Goal: Navigation & Orientation: Go to known website

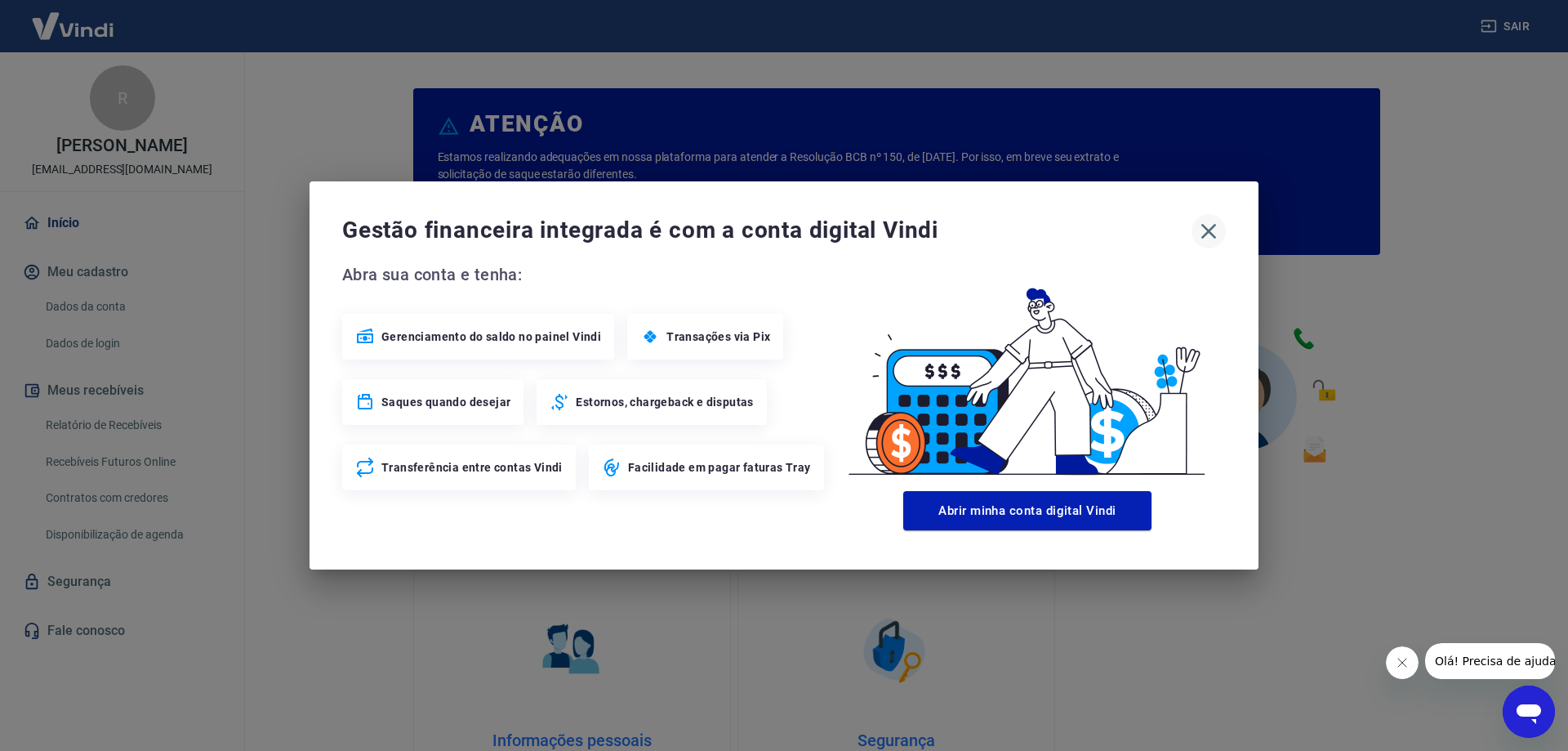
click at [1208, 229] on icon "button" at bounding box center [1208, 231] width 26 height 27
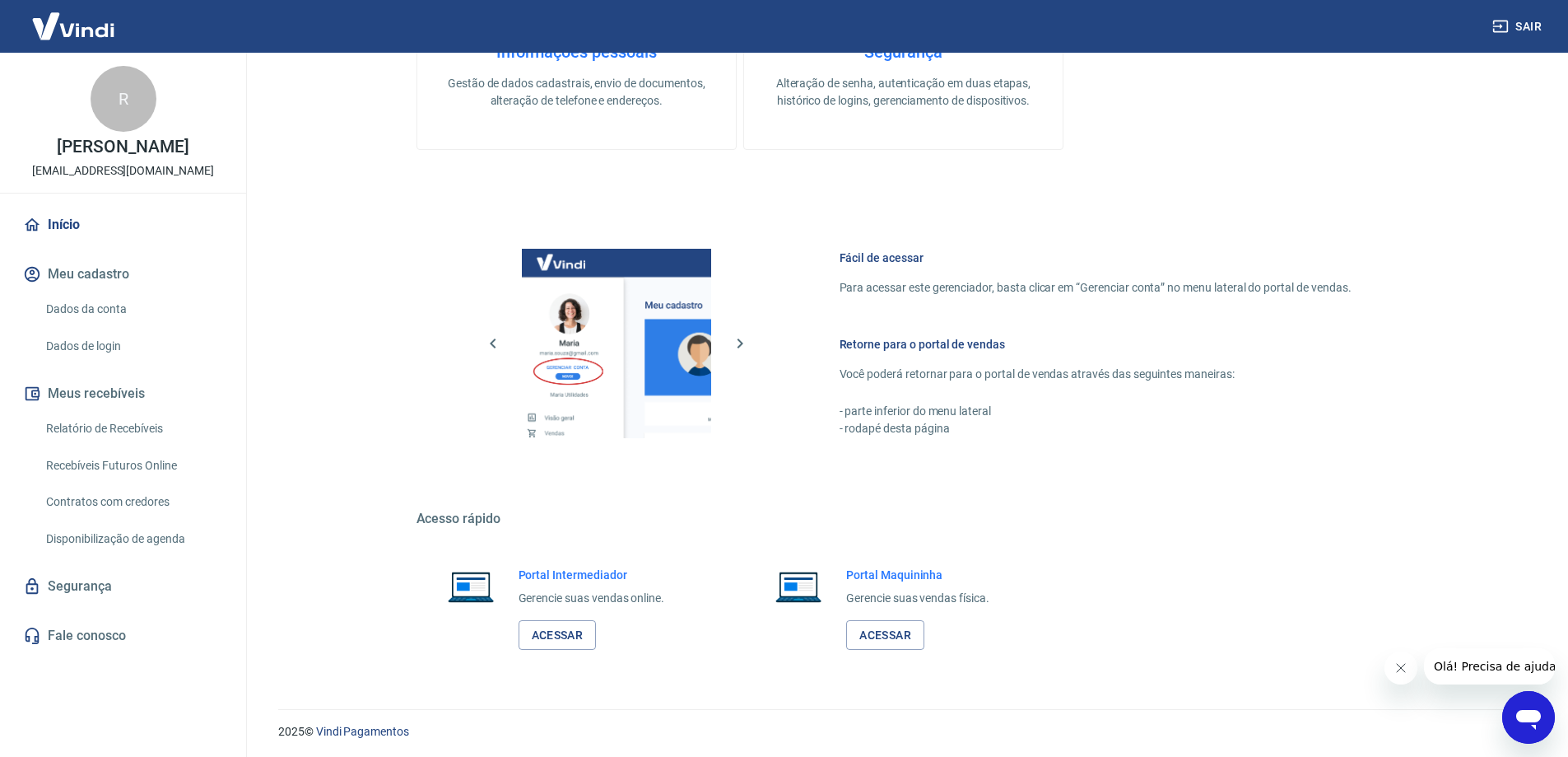
scroll to position [698, 0]
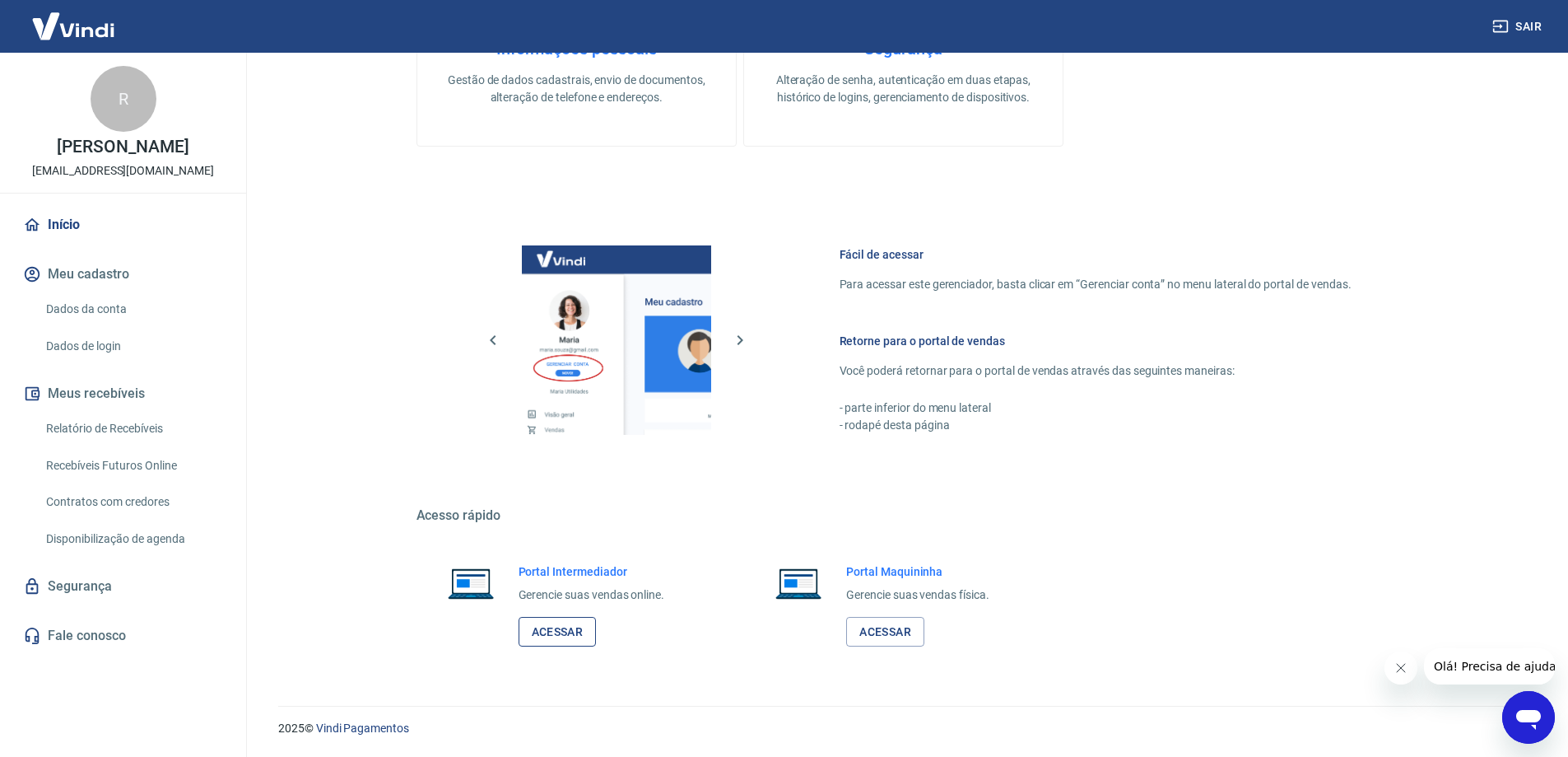
click at [537, 629] on link "Acessar" at bounding box center [557, 631] width 78 height 31
